Goal: Task Accomplishment & Management: Manage account settings

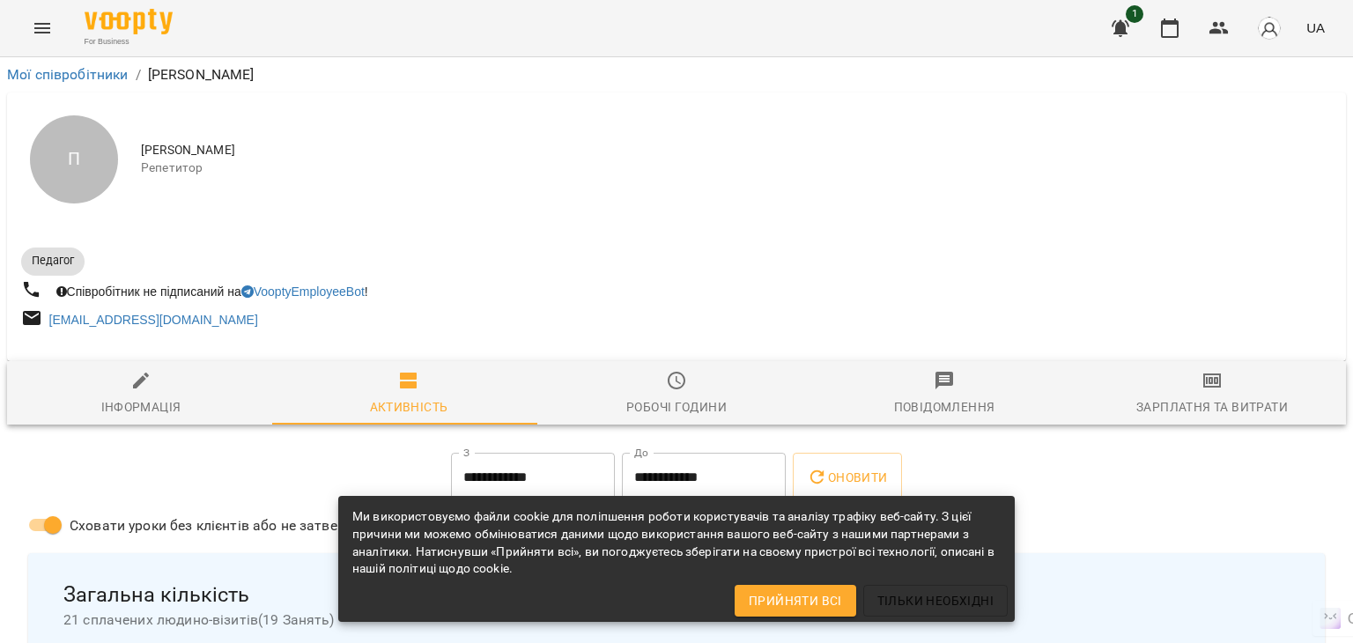
click at [58, 29] on button "Menu" at bounding box center [42, 28] width 42 height 42
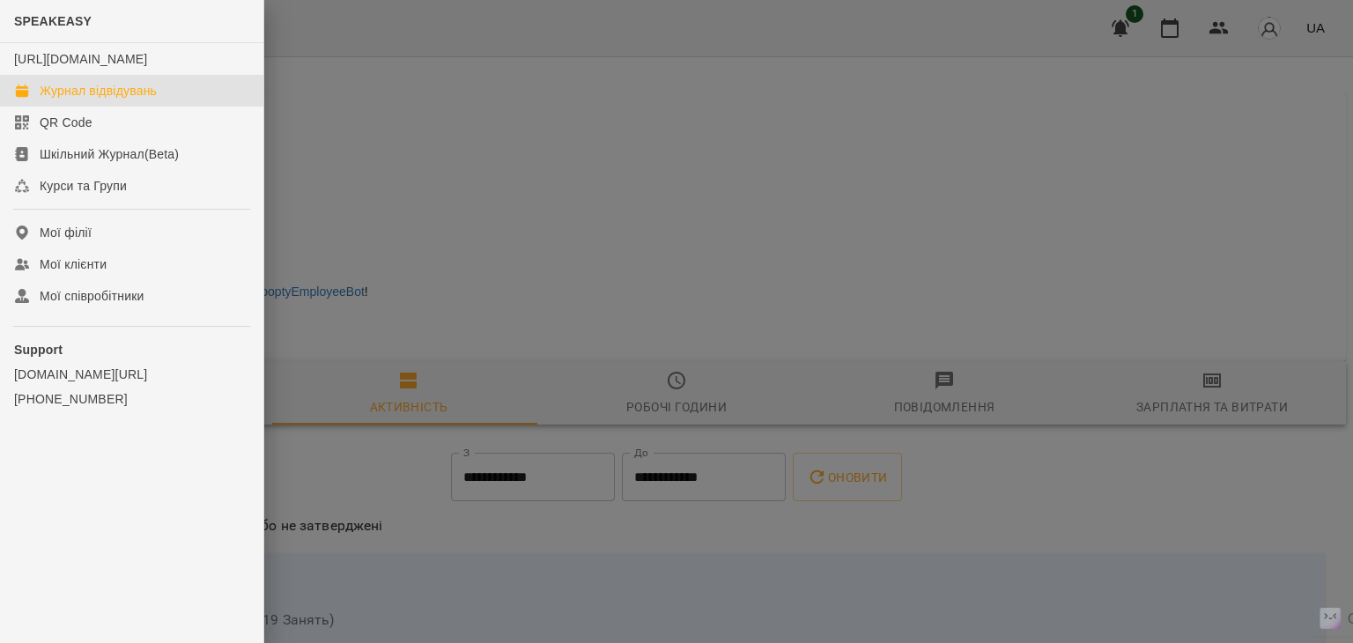
click at [105, 100] on div "Журнал відвідувань" at bounding box center [98, 91] width 117 height 18
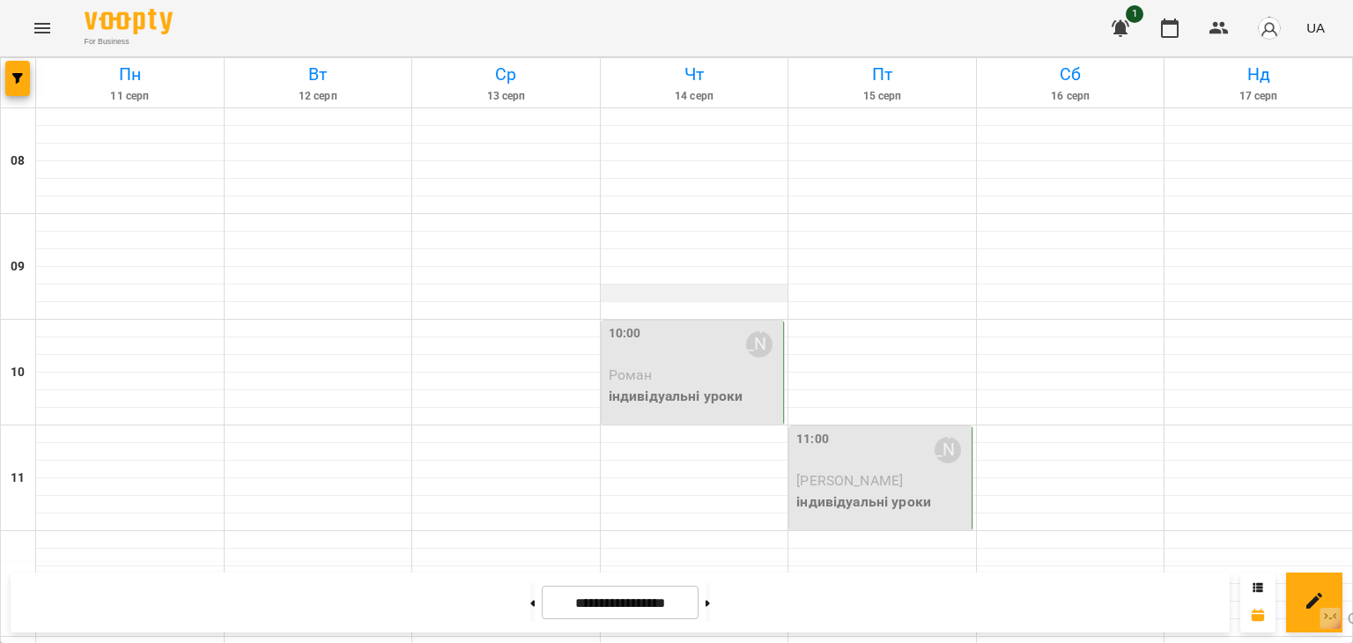
scroll to position [88, 0]
click at [675, 365] on p "Роман" at bounding box center [694, 375] width 172 height 21
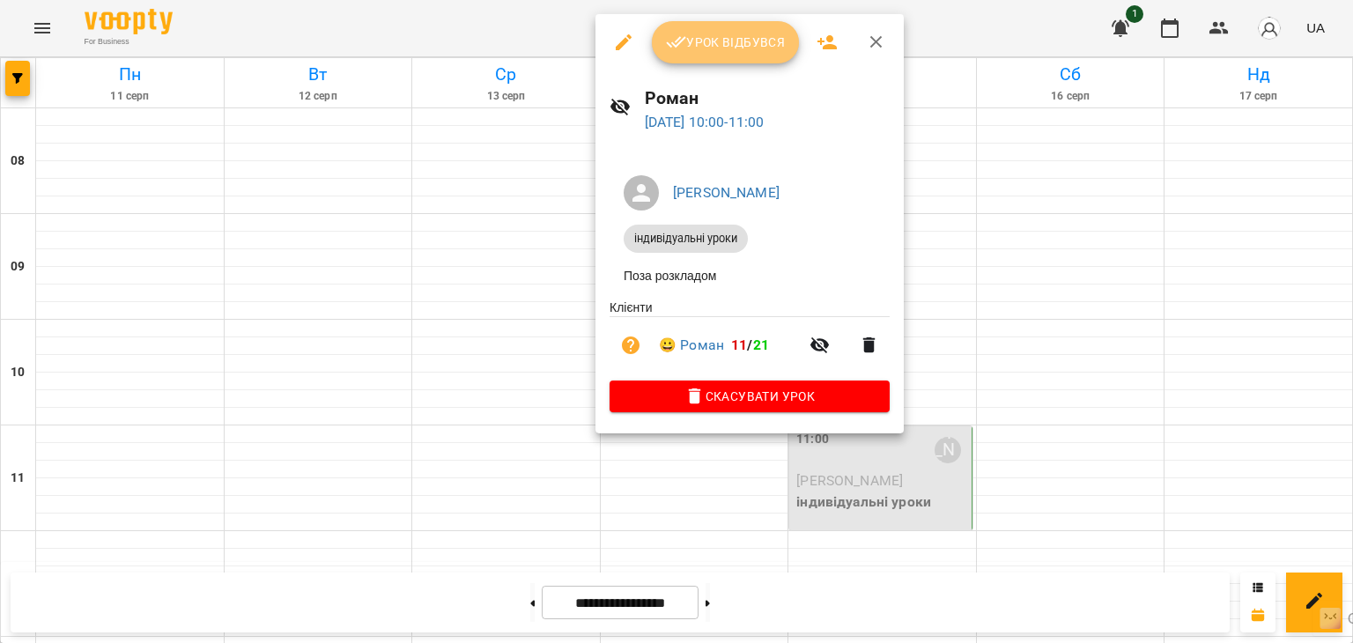
click at [726, 53] on button "Урок відбувся" at bounding box center [726, 42] width 148 height 42
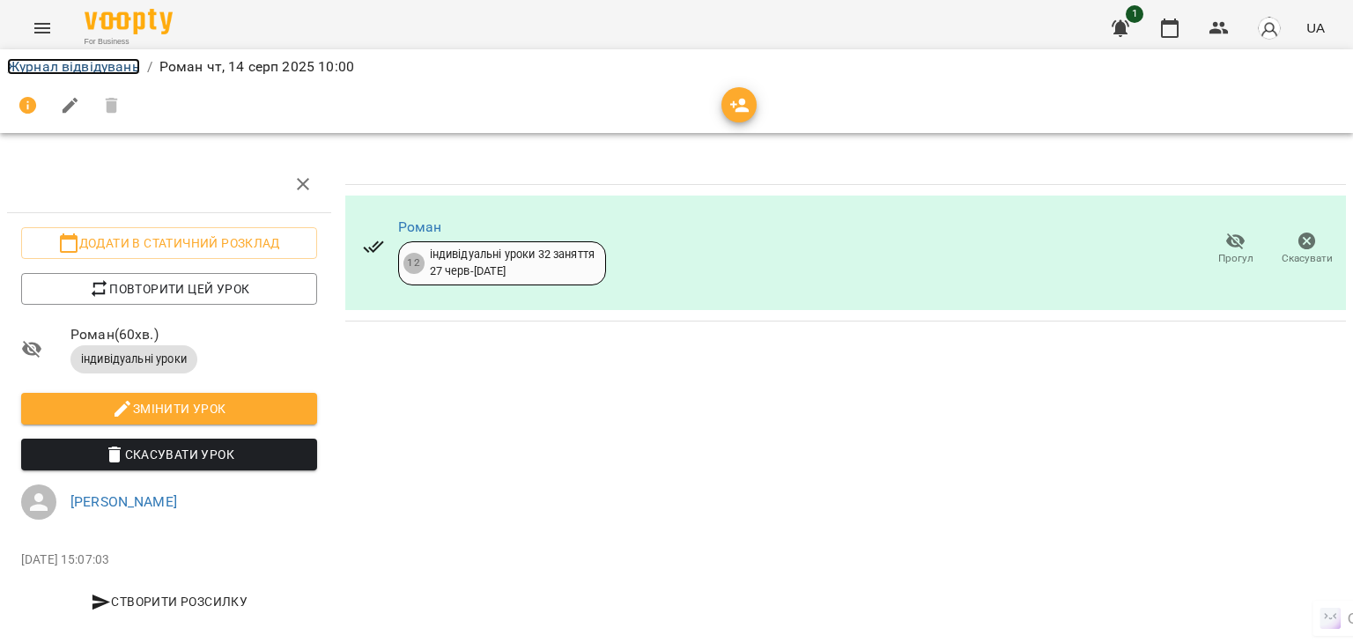
click at [64, 64] on link "Журнал відвідувань" at bounding box center [73, 66] width 133 height 17
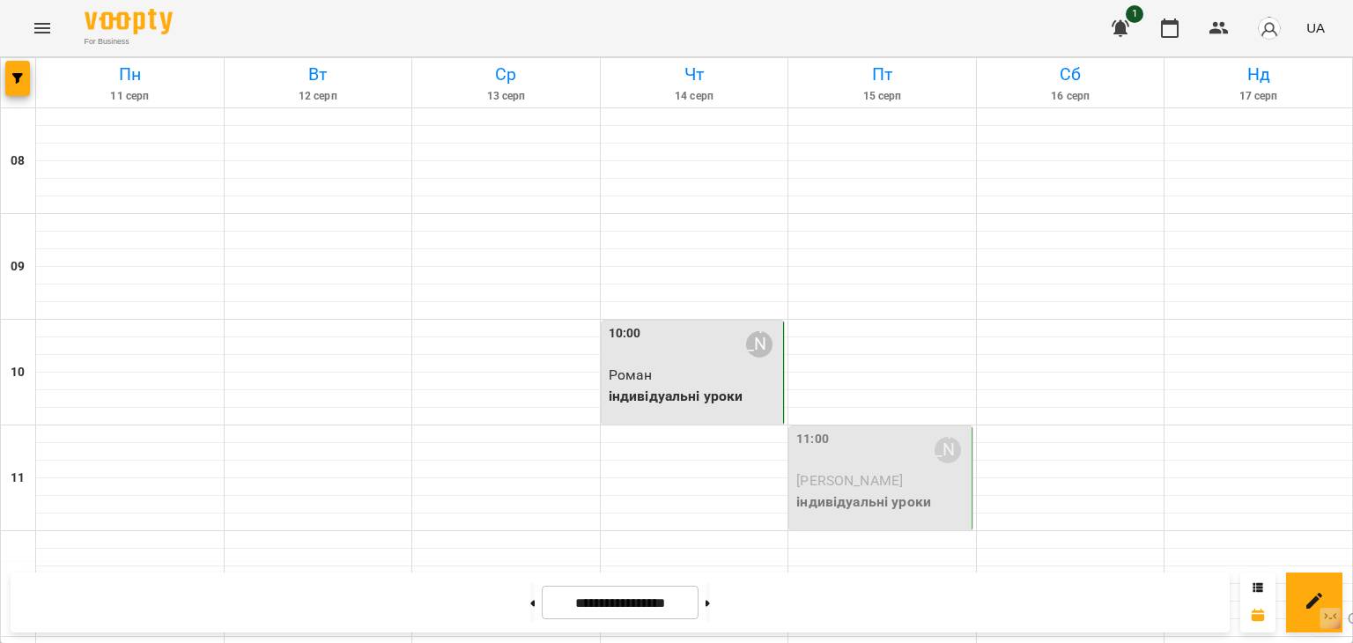
scroll to position [440, 0]
